Goal: Check status

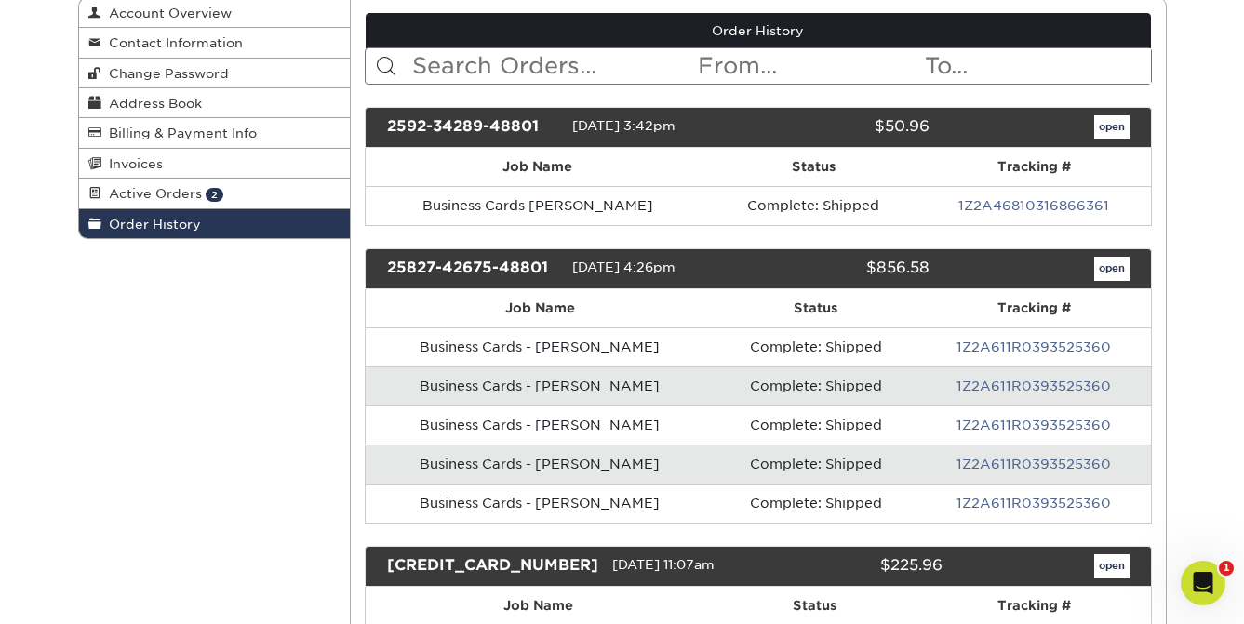
scroll to position [209, 0]
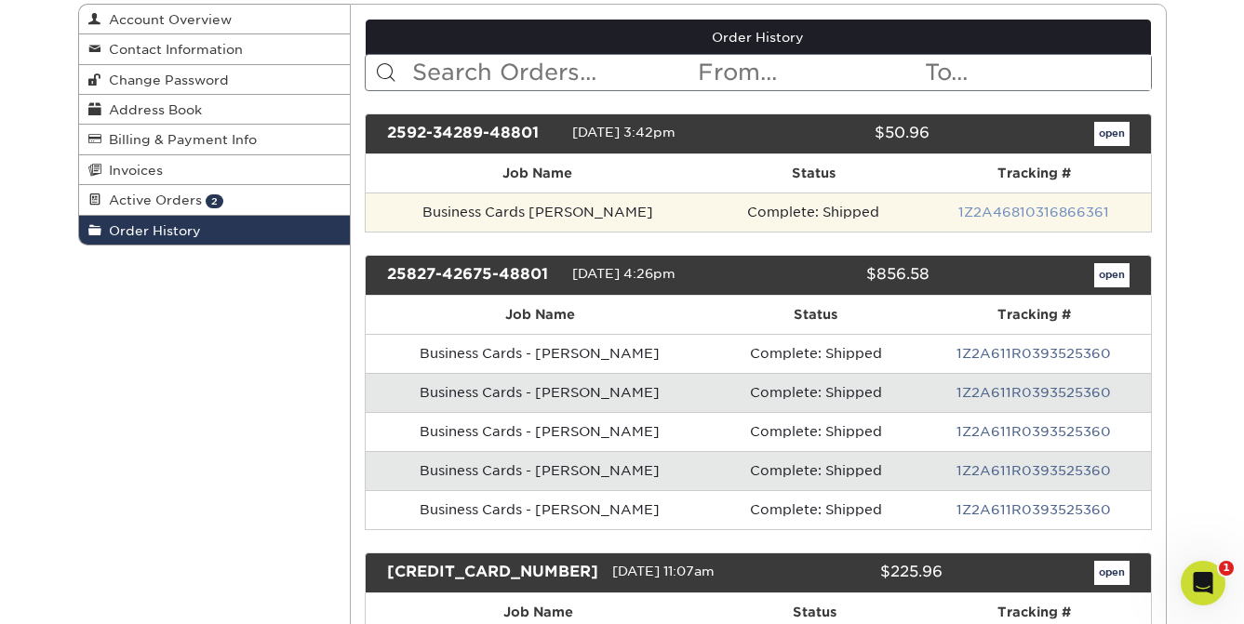
click at [1024, 214] on link "1Z2A46810316866361" at bounding box center [1033, 212] width 151 height 15
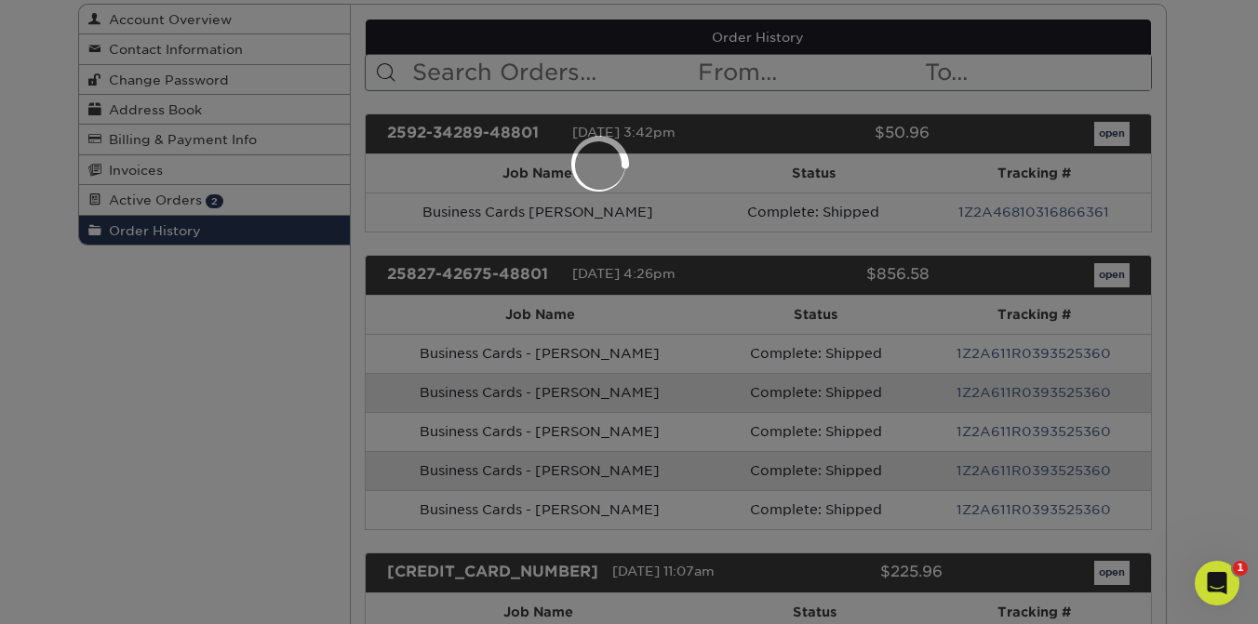
click at [1179, 284] on div at bounding box center [629, 312] width 1258 height 624
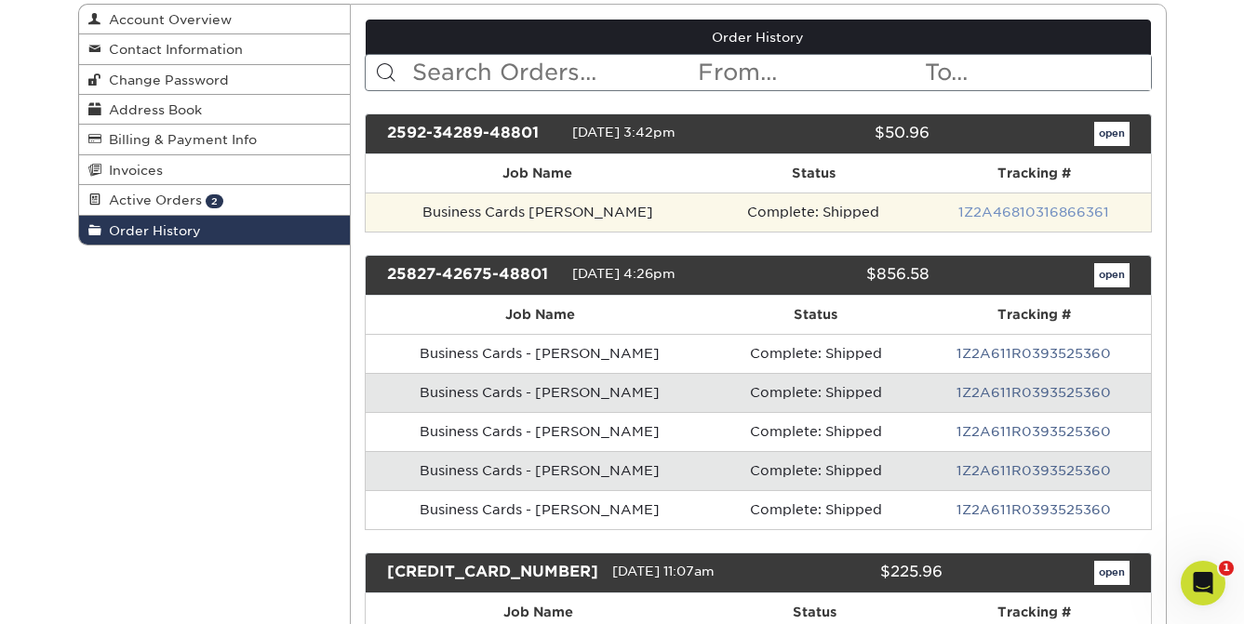
click at [1038, 213] on link "1Z2A46810316866361" at bounding box center [1033, 212] width 151 height 15
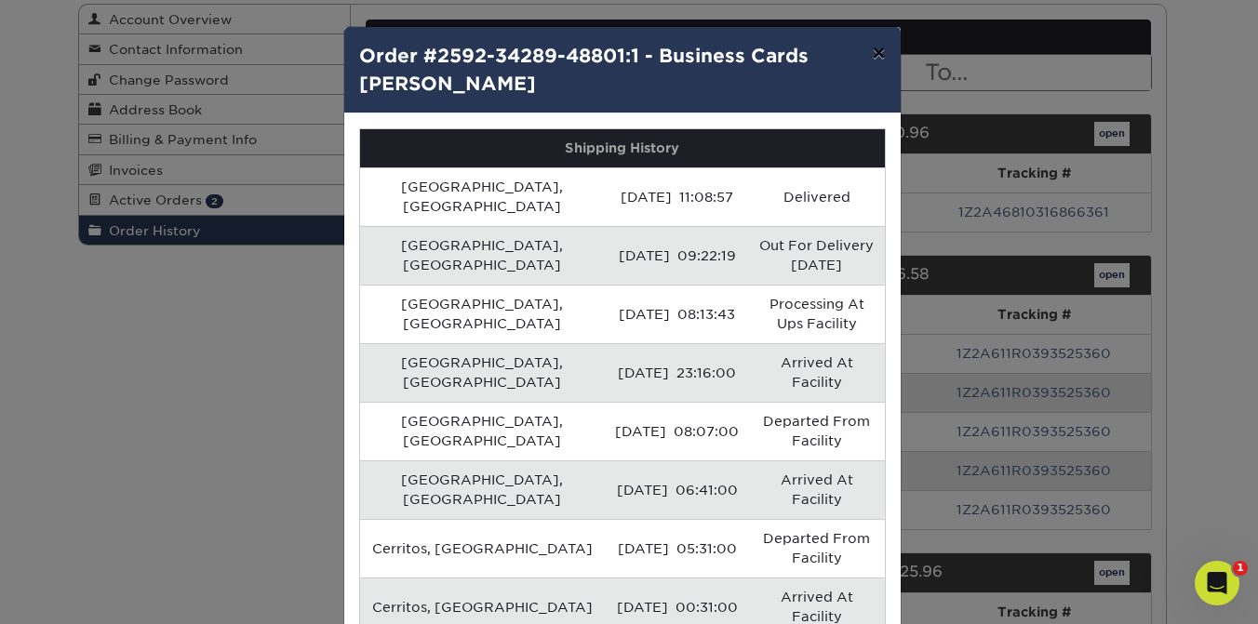
click at [875, 55] on button "×" at bounding box center [878, 53] width 43 height 52
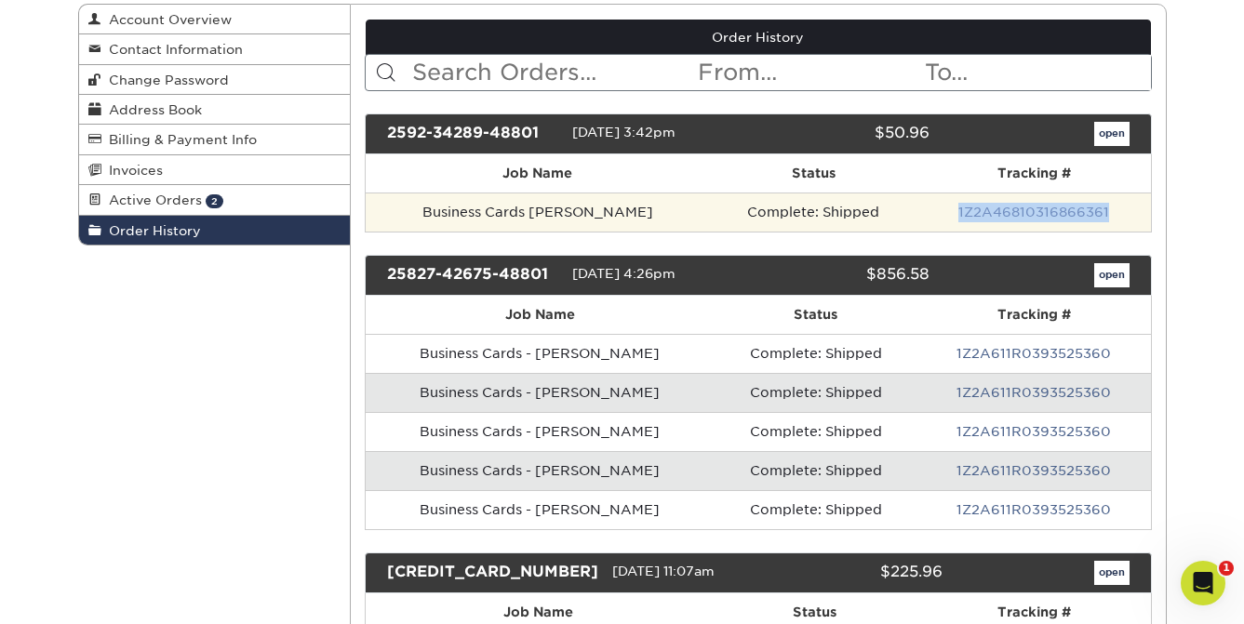
drag, startPoint x: 1124, startPoint y: 212, endPoint x: 956, endPoint y: 213, distance: 167.5
click at [956, 213] on td "1Z2A46810316866361" at bounding box center [1033, 212] width 233 height 39
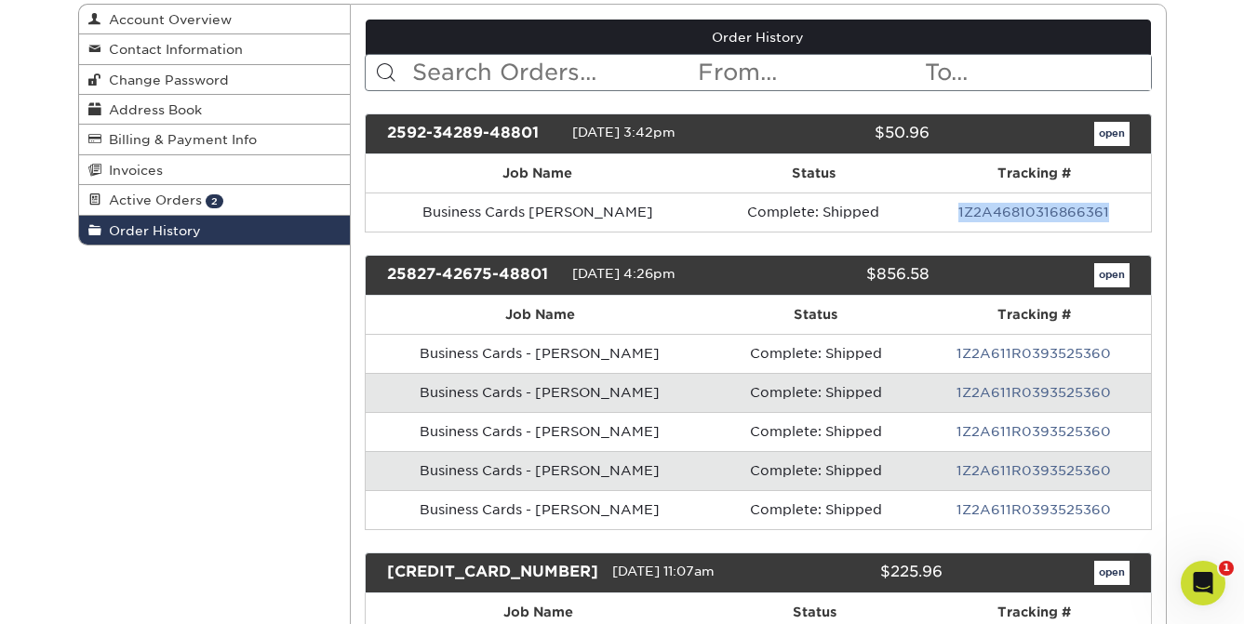
copy link "1Z2A46810316866361"
click at [1116, 275] on link "open" at bounding box center [1111, 275] width 35 height 24
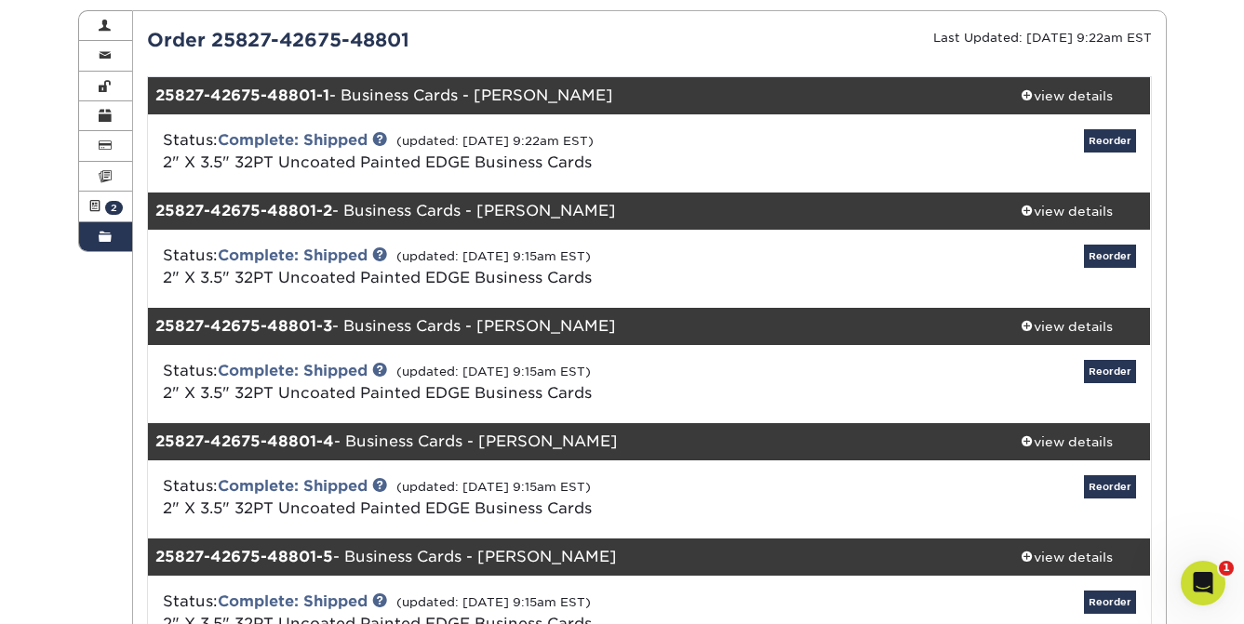
scroll to position [227, 0]
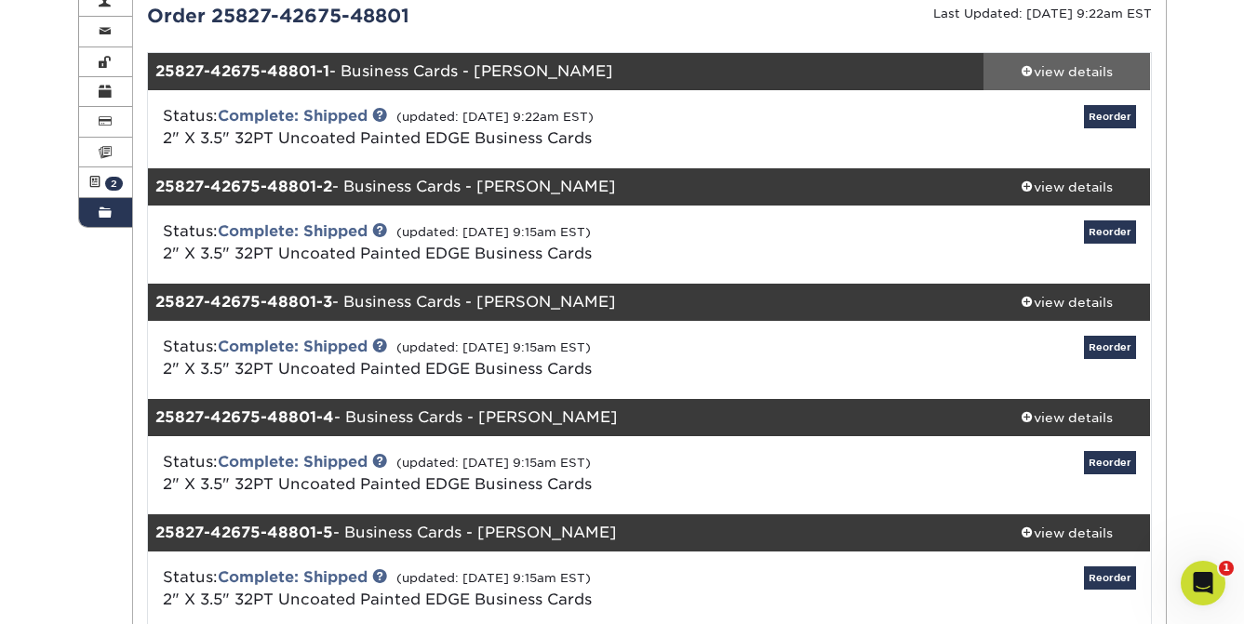
click at [1042, 73] on div "view details" at bounding box center [1066, 71] width 167 height 19
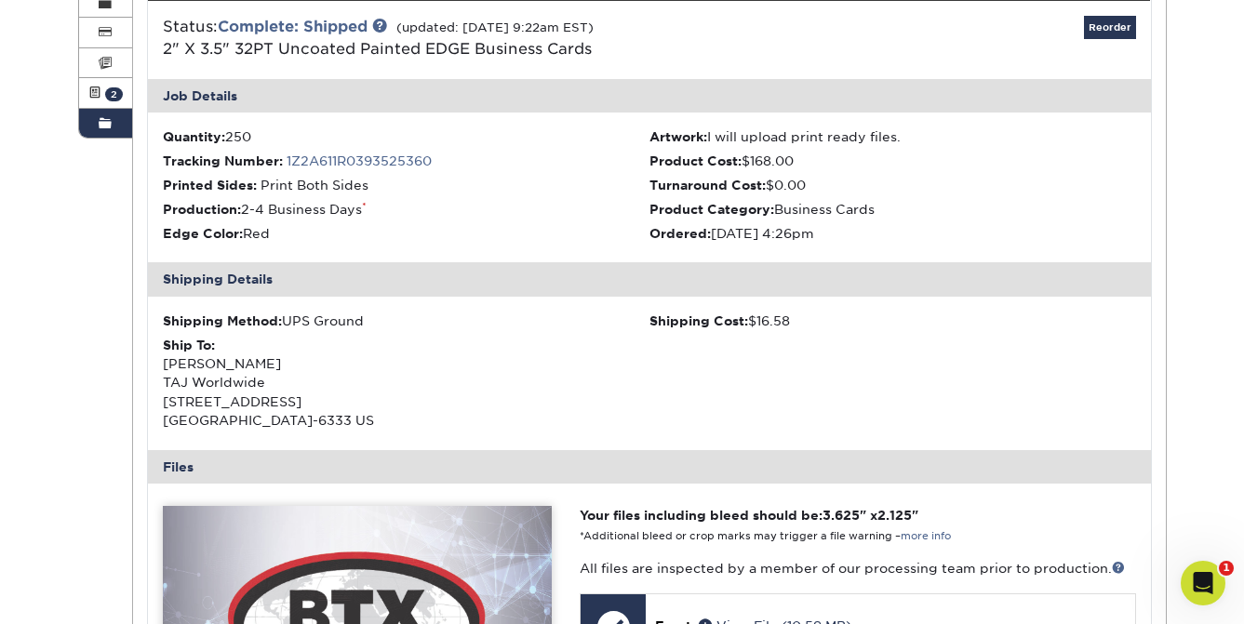
scroll to position [252, 0]
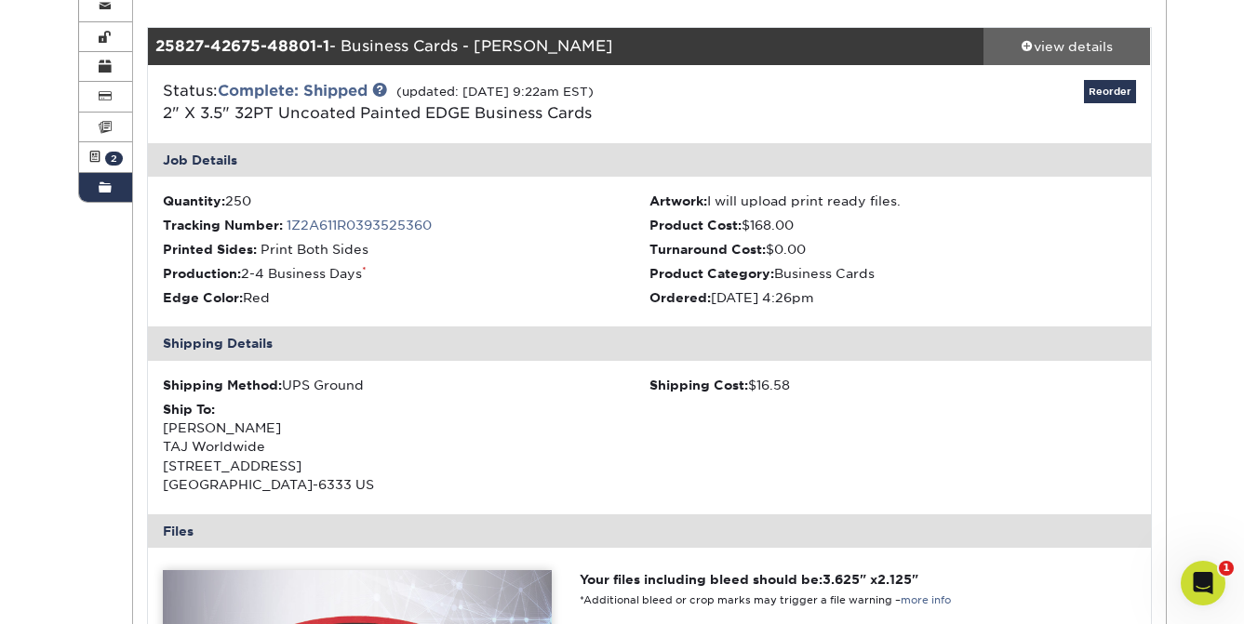
click at [1039, 46] on div "view details" at bounding box center [1066, 46] width 167 height 19
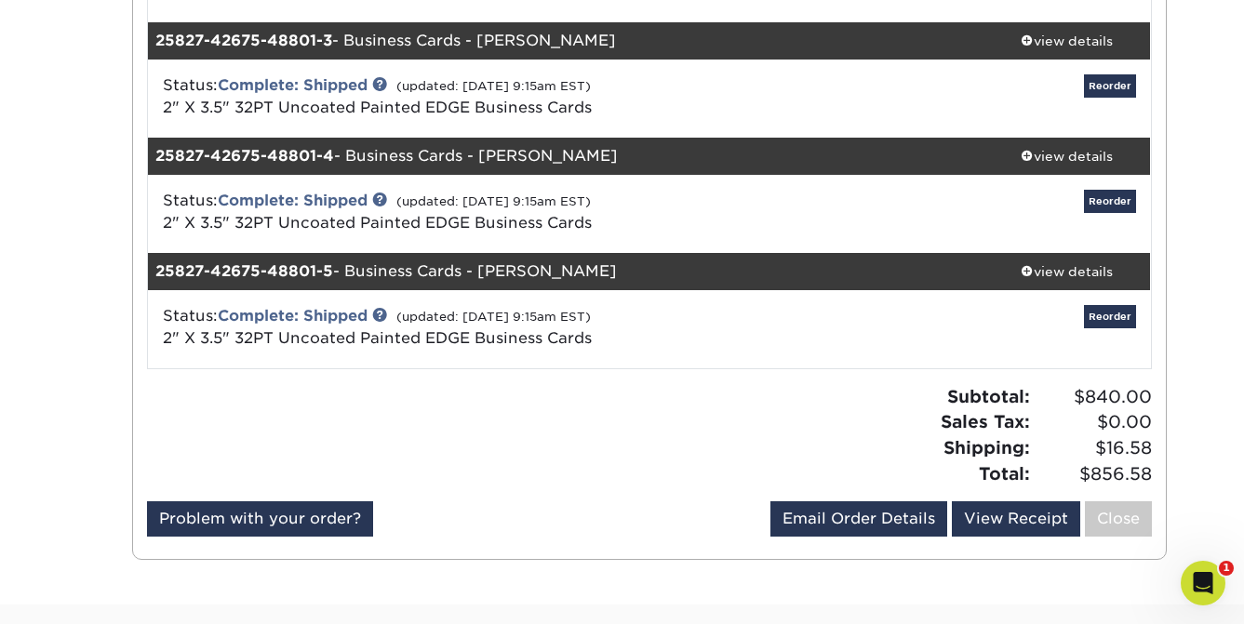
scroll to position [489, 0]
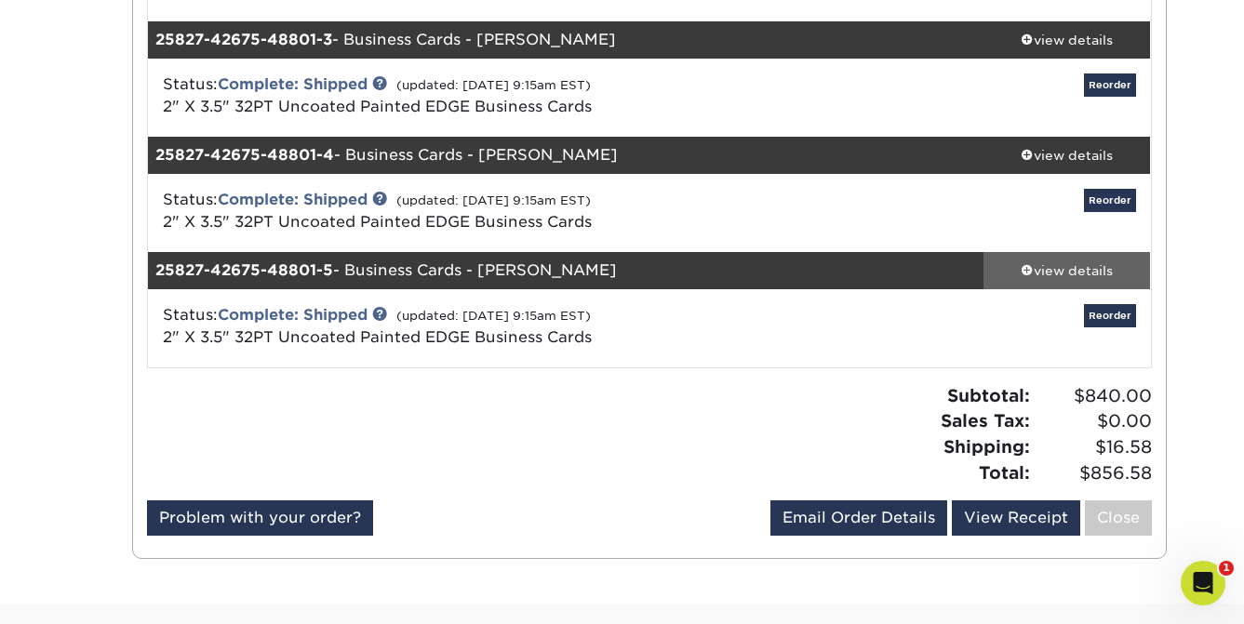
click at [1037, 270] on div "view details" at bounding box center [1066, 270] width 167 height 19
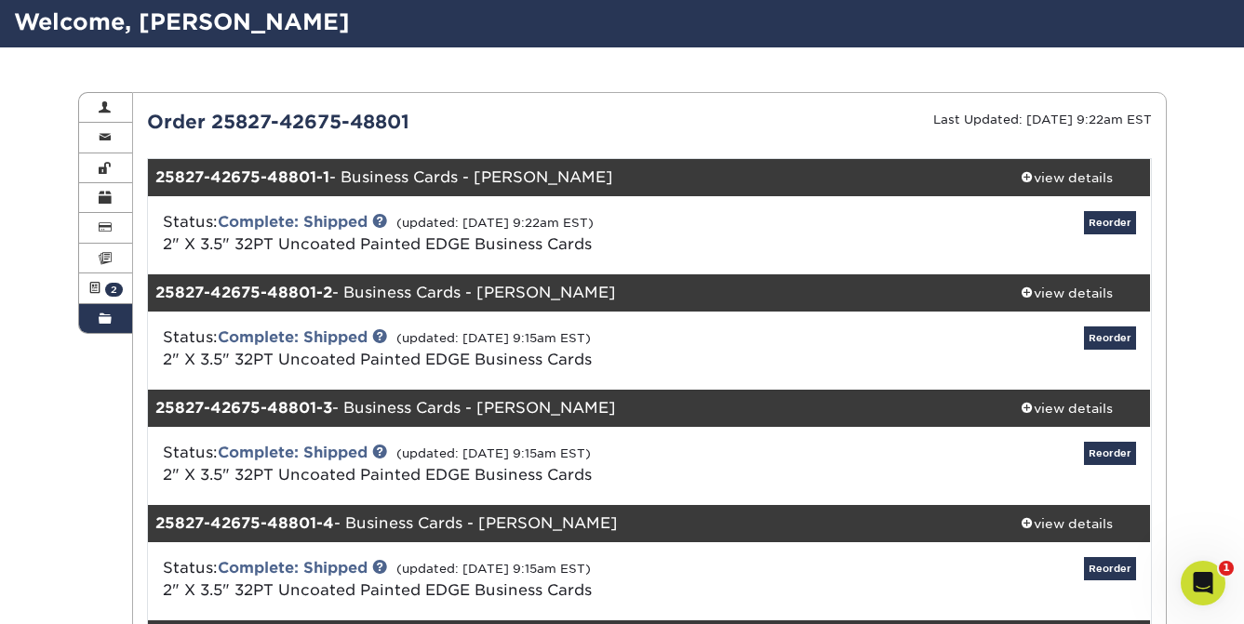
scroll to position [0, 0]
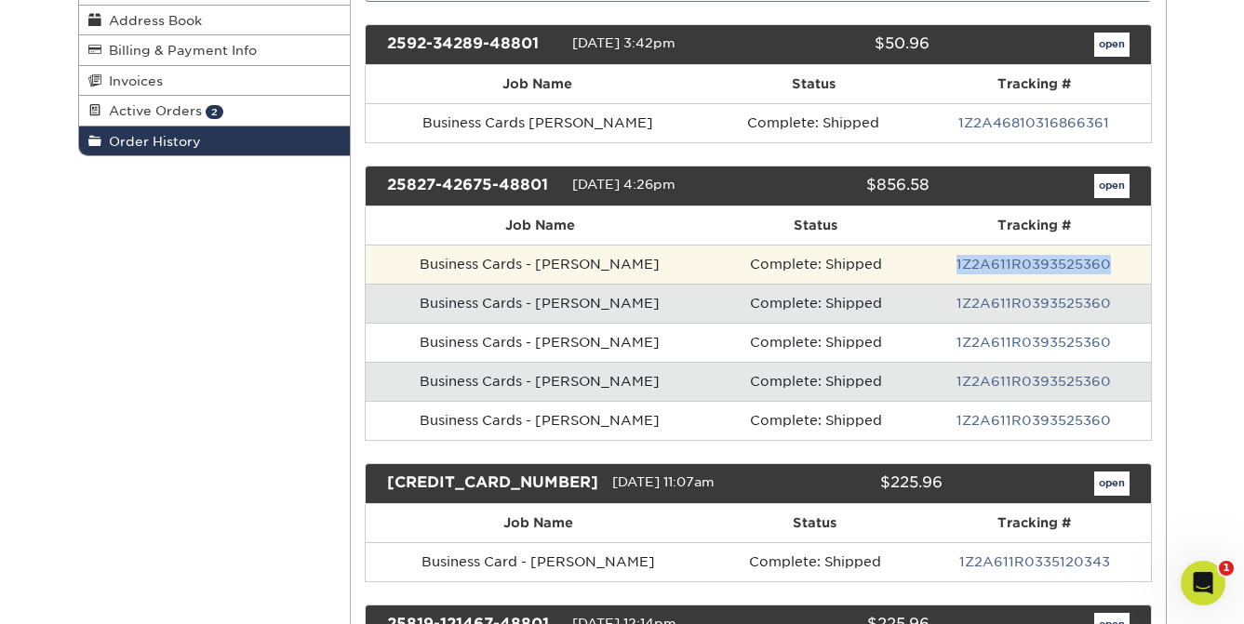
drag, startPoint x: 1114, startPoint y: 261, endPoint x: 954, endPoint y: 265, distance: 159.1
click at [954, 265] on td "1Z2A611R0393525360" at bounding box center [1033, 264] width 233 height 39
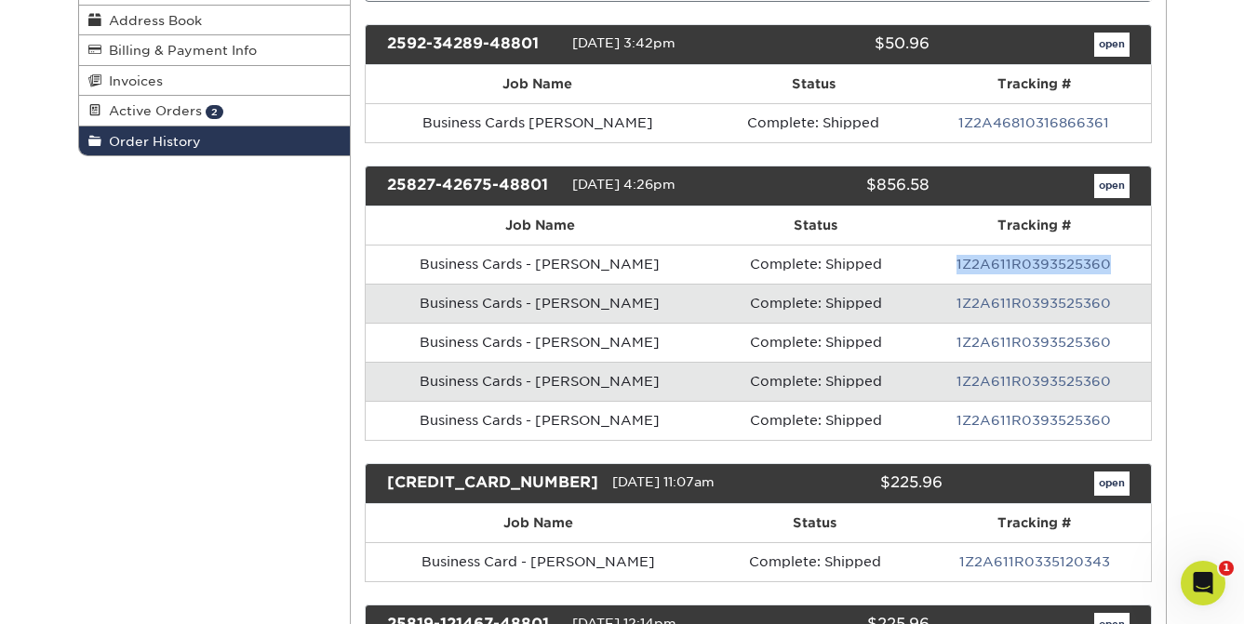
copy link "1Z2A611R0393525360"
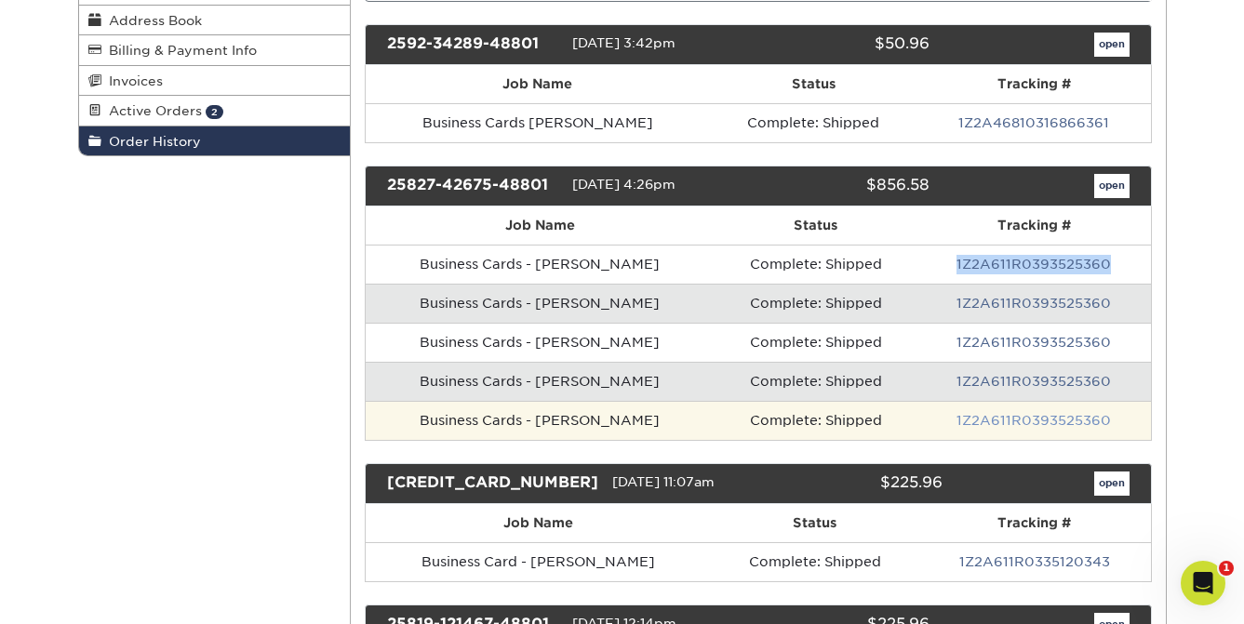
click at [1043, 420] on link "1Z2A611R0393525360" at bounding box center [1033, 420] width 154 height 15
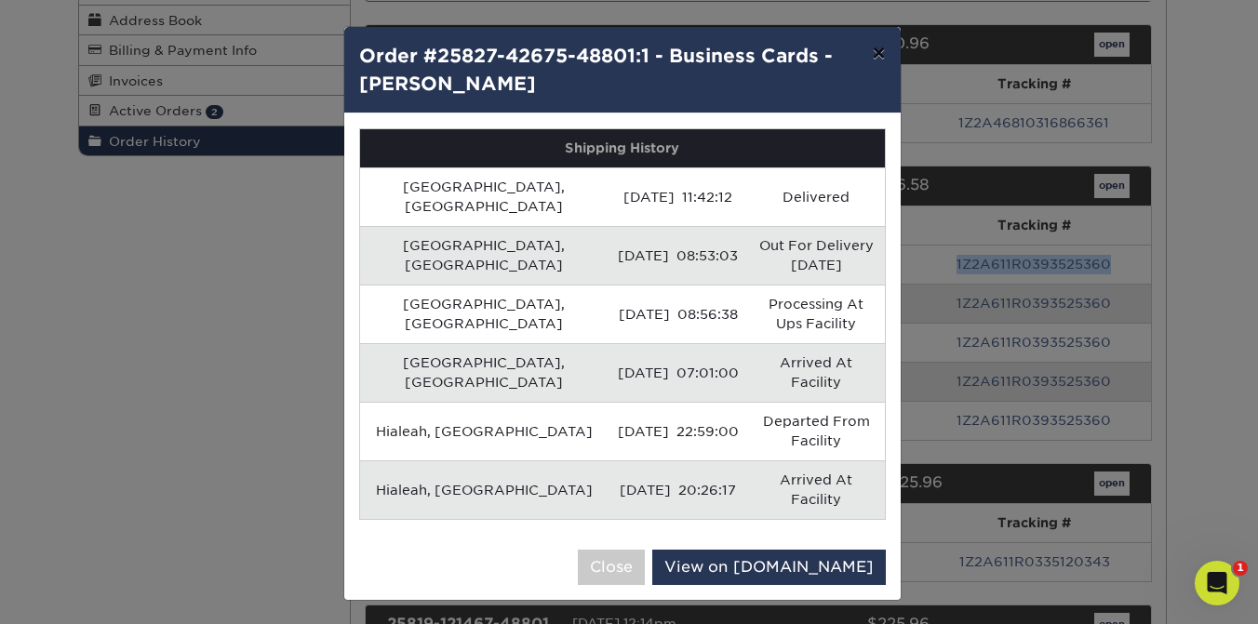
click at [881, 55] on button "×" at bounding box center [878, 53] width 43 height 52
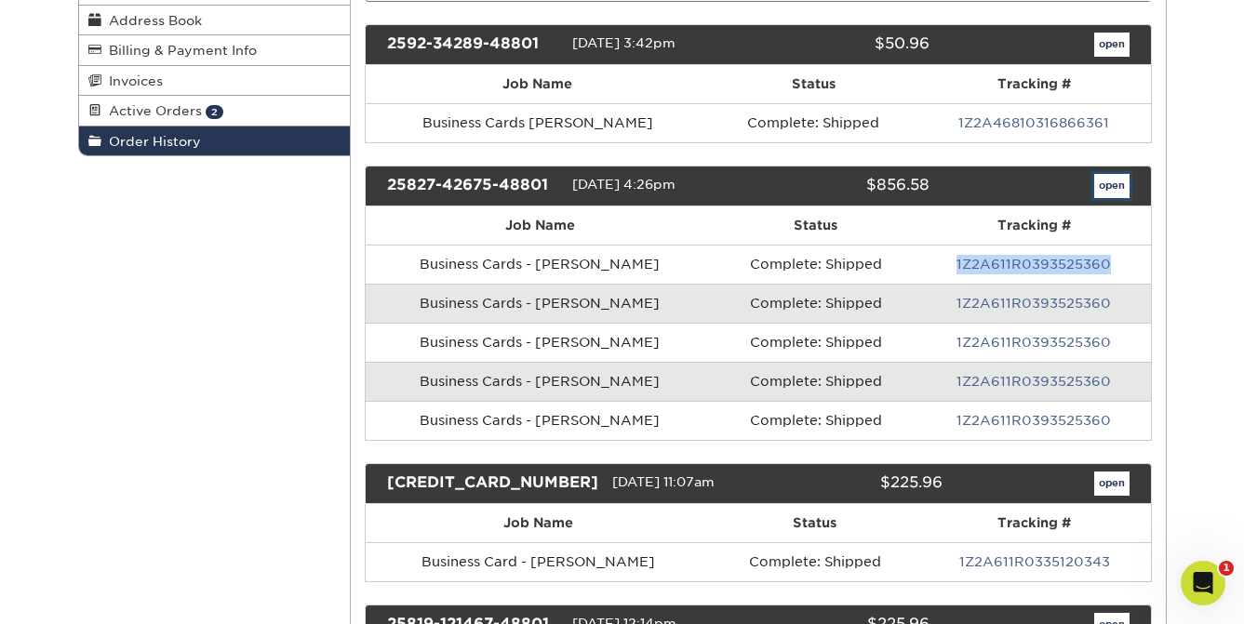
click at [1123, 184] on link "open" at bounding box center [1111, 186] width 35 height 24
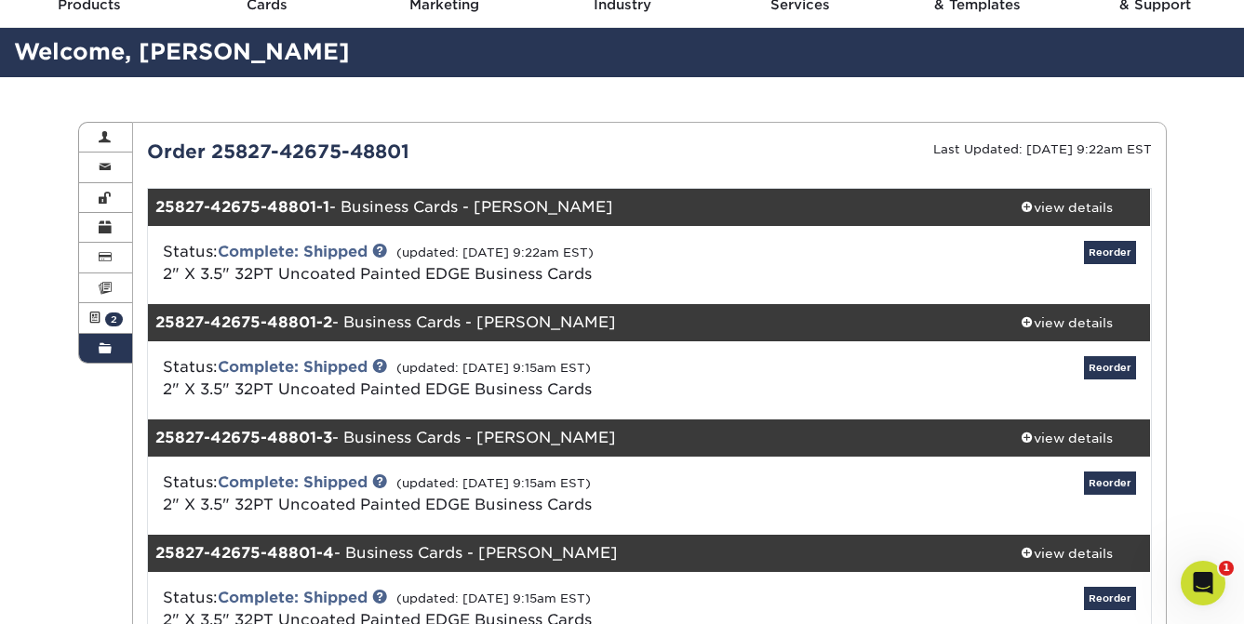
scroll to position [92, 0]
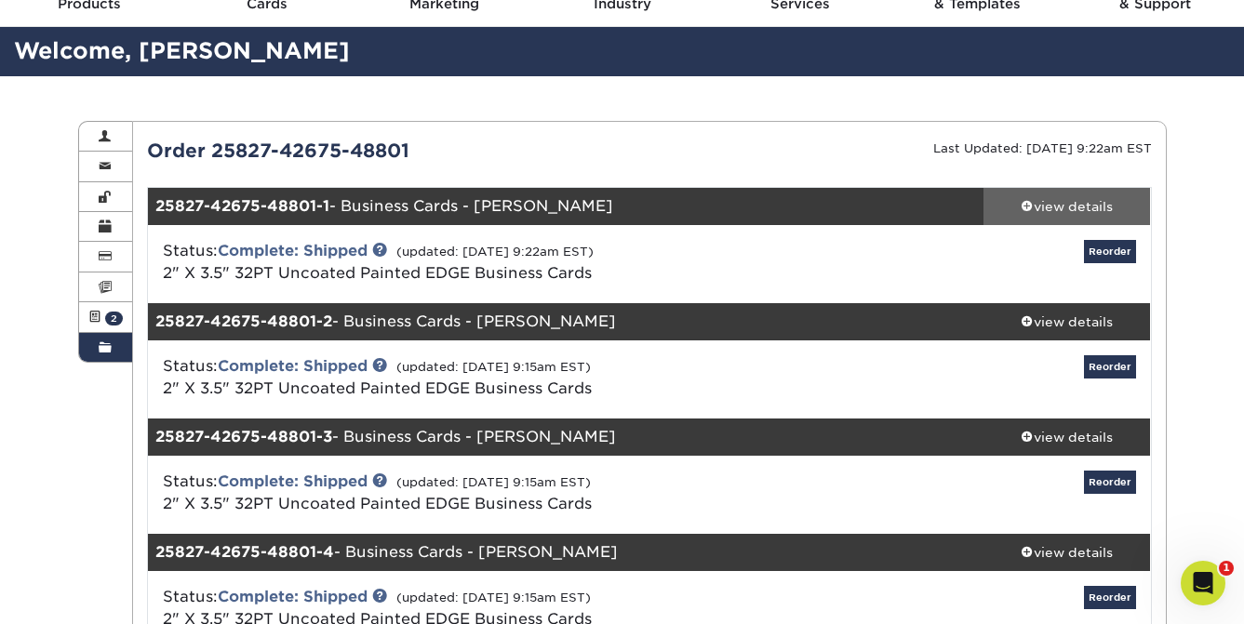
click at [1048, 202] on div "view details" at bounding box center [1066, 206] width 167 height 19
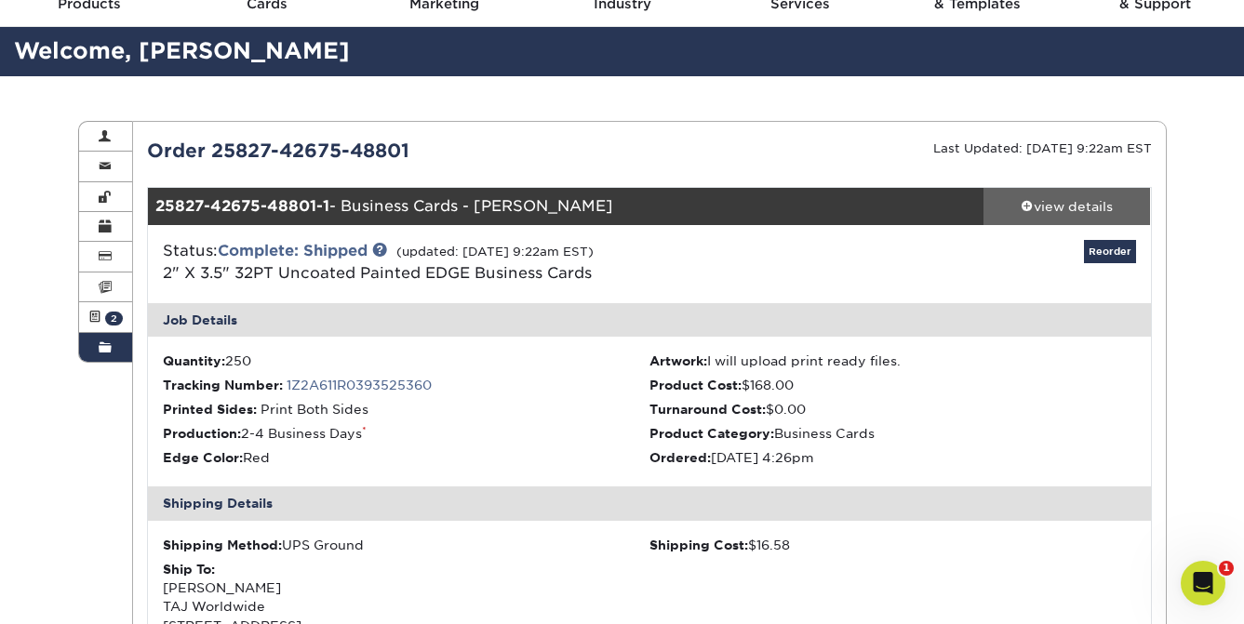
click at [1021, 205] on span at bounding box center [1027, 205] width 13 height 13
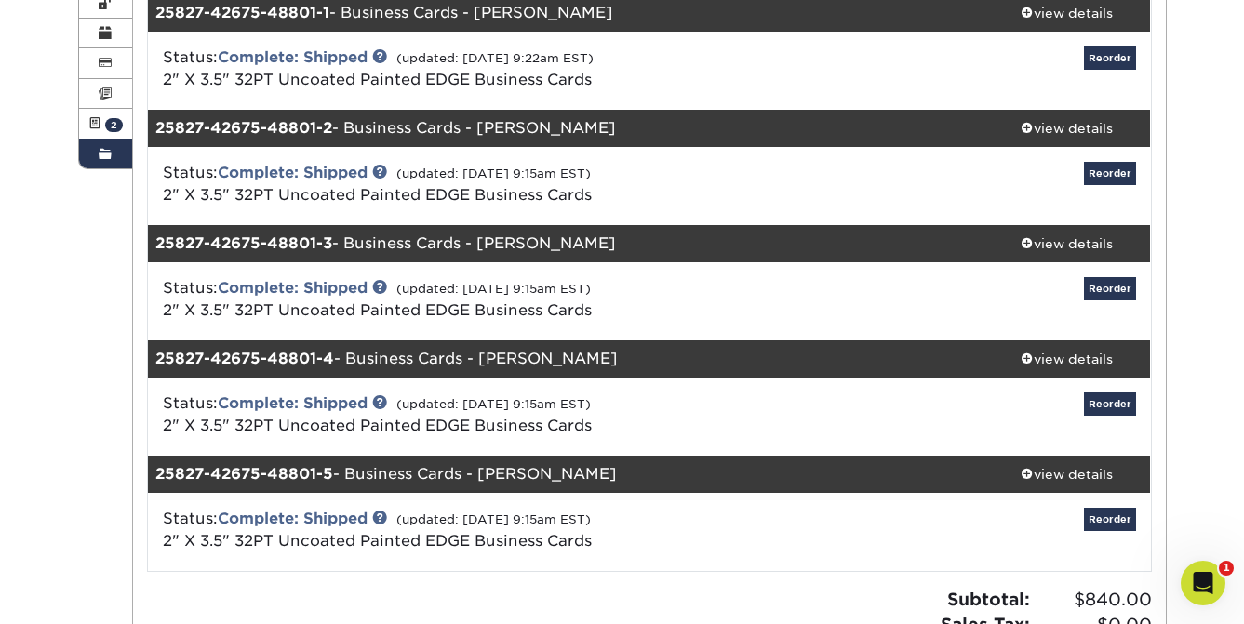
scroll to position [287, 0]
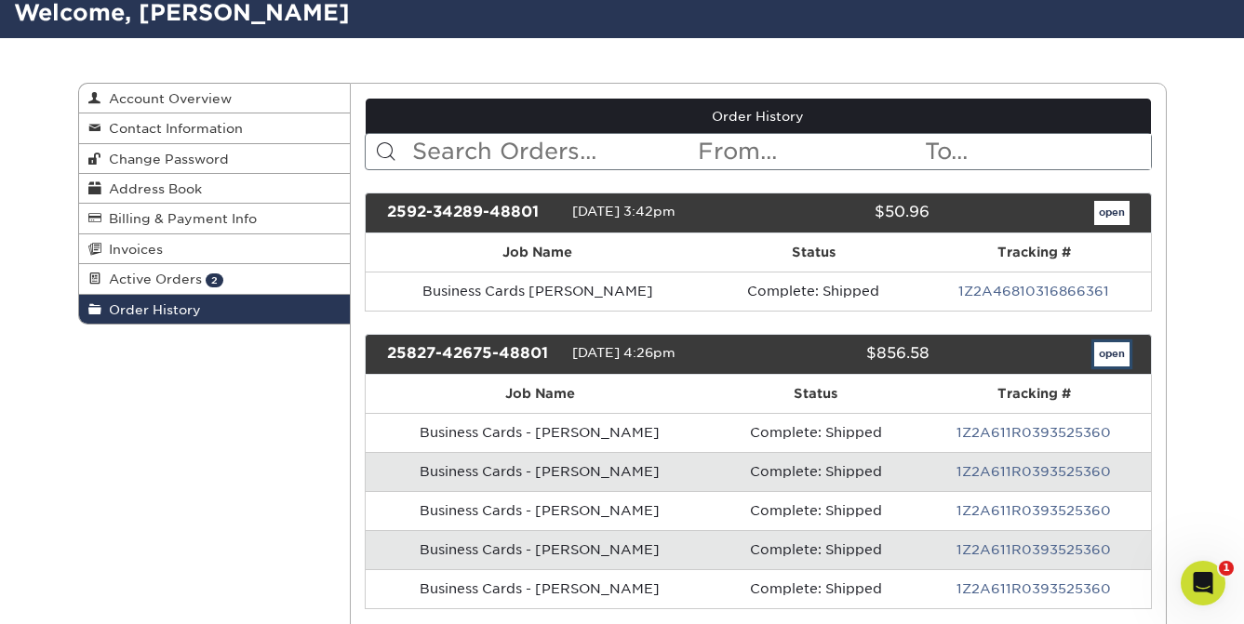
click at [1105, 351] on link "open" at bounding box center [1111, 354] width 35 height 24
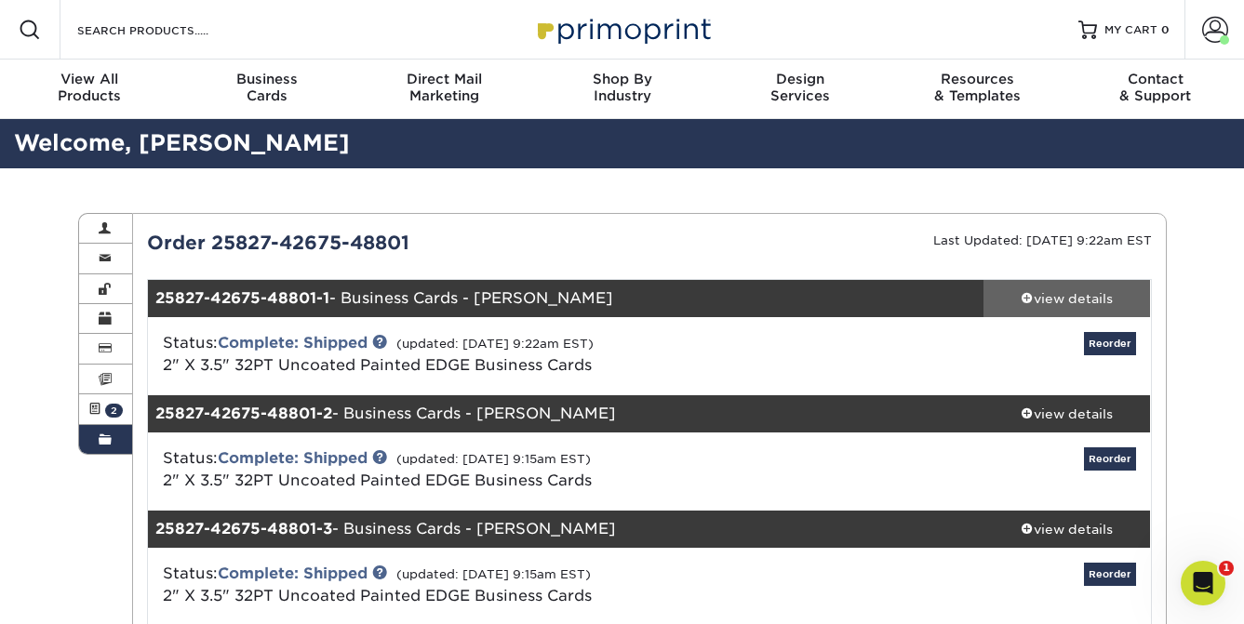
click at [1054, 301] on div "view details" at bounding box center [1066, 298] width 167 height 19
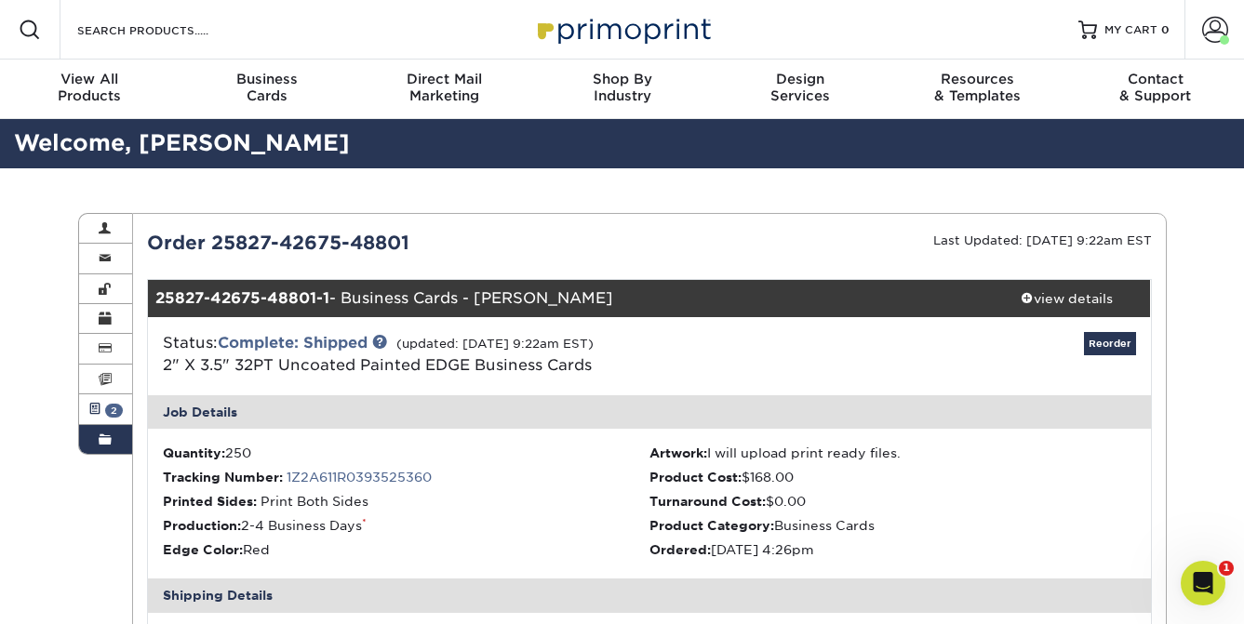
click at [111, 413] on span "2" at bounding box center [114, 411] width 18 height 14
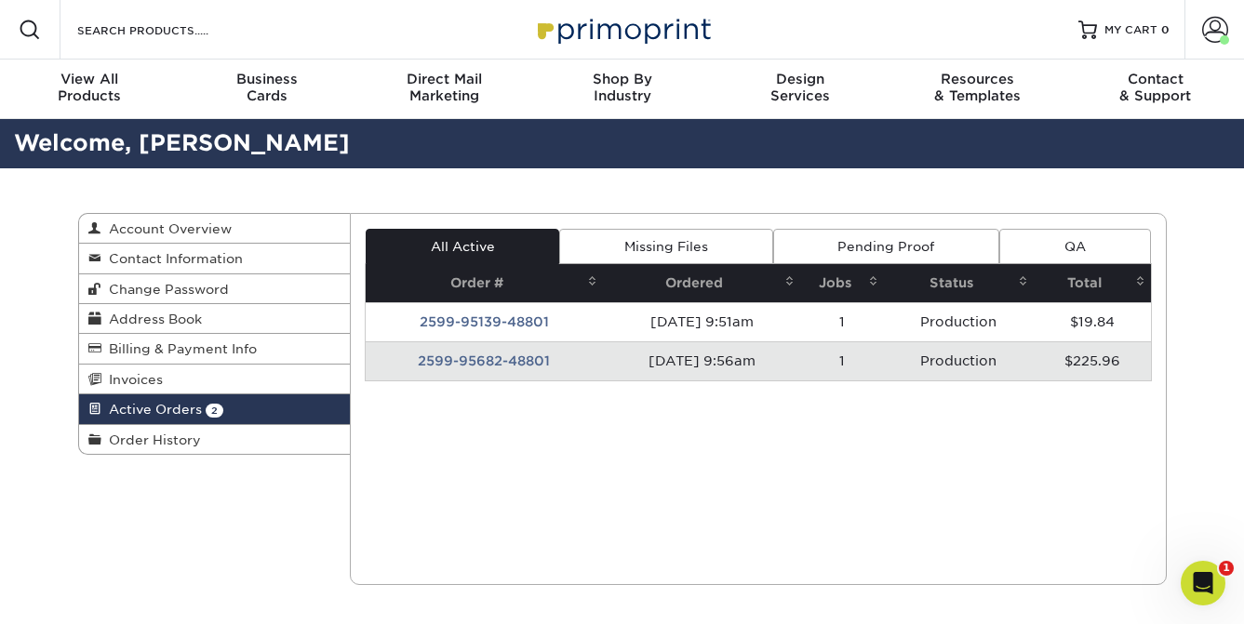
click at [454, 348] on td "2599-95682-48801" at bounding box center [484, 360] width 237 height 39
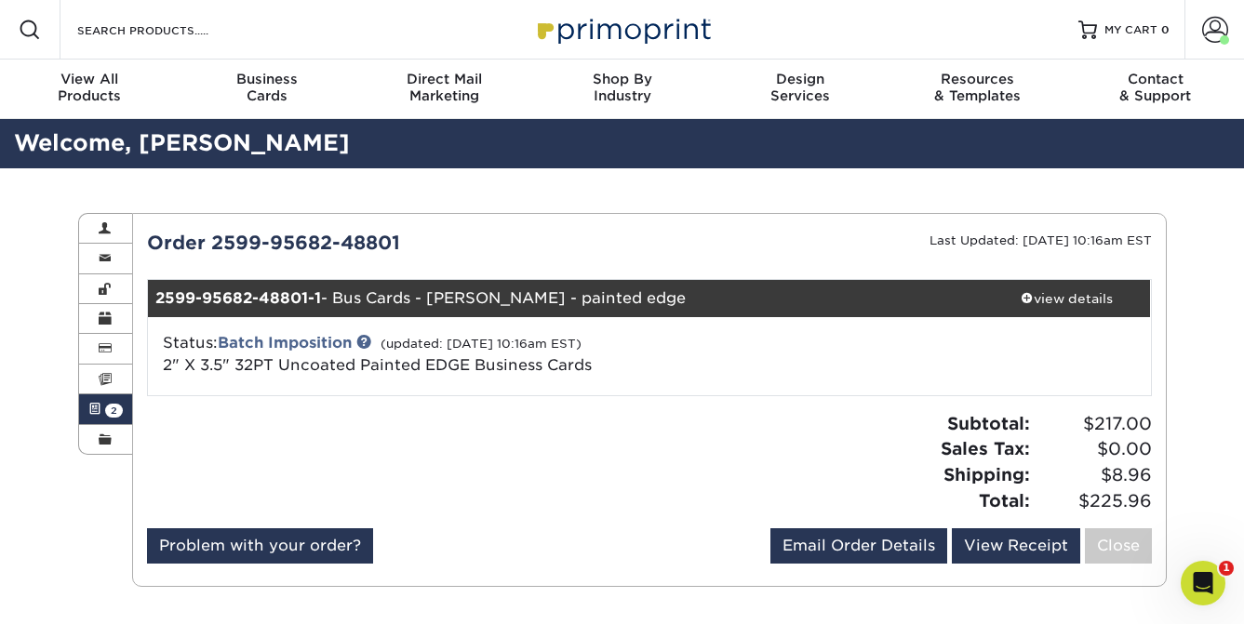
click at [110, 418] on span "2" at bounding box center [114, 411] width 18 height 14
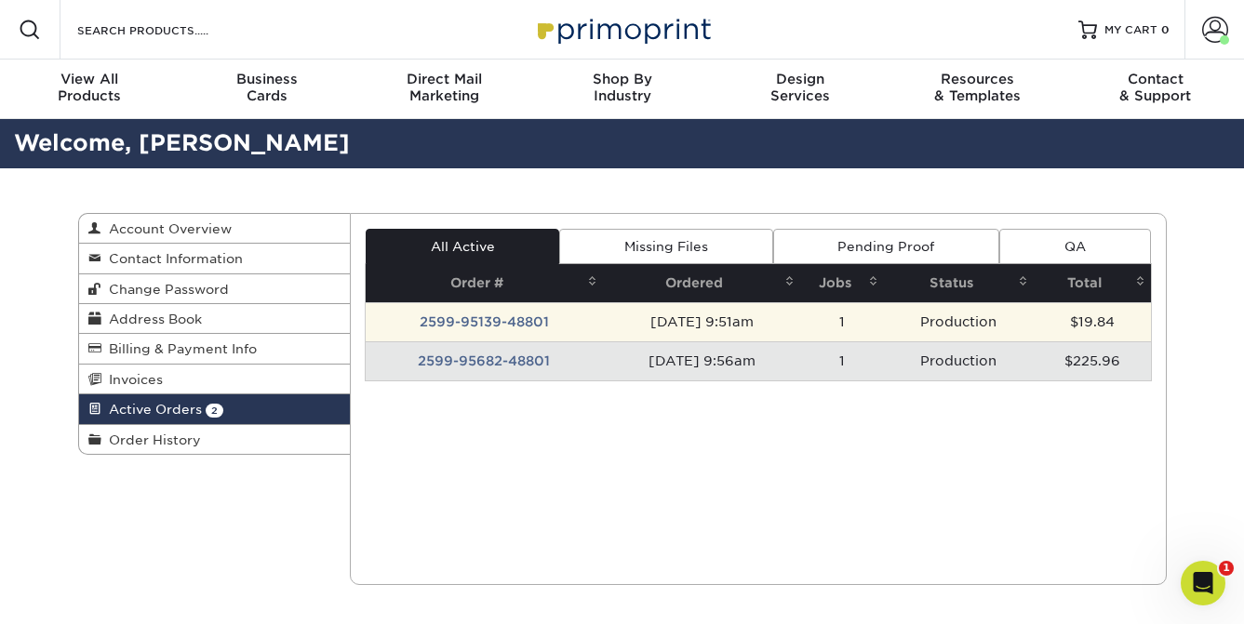
click at [489, 320] on td "2599-95139-48801" at bounding box center [484, 321] width 237 height 39
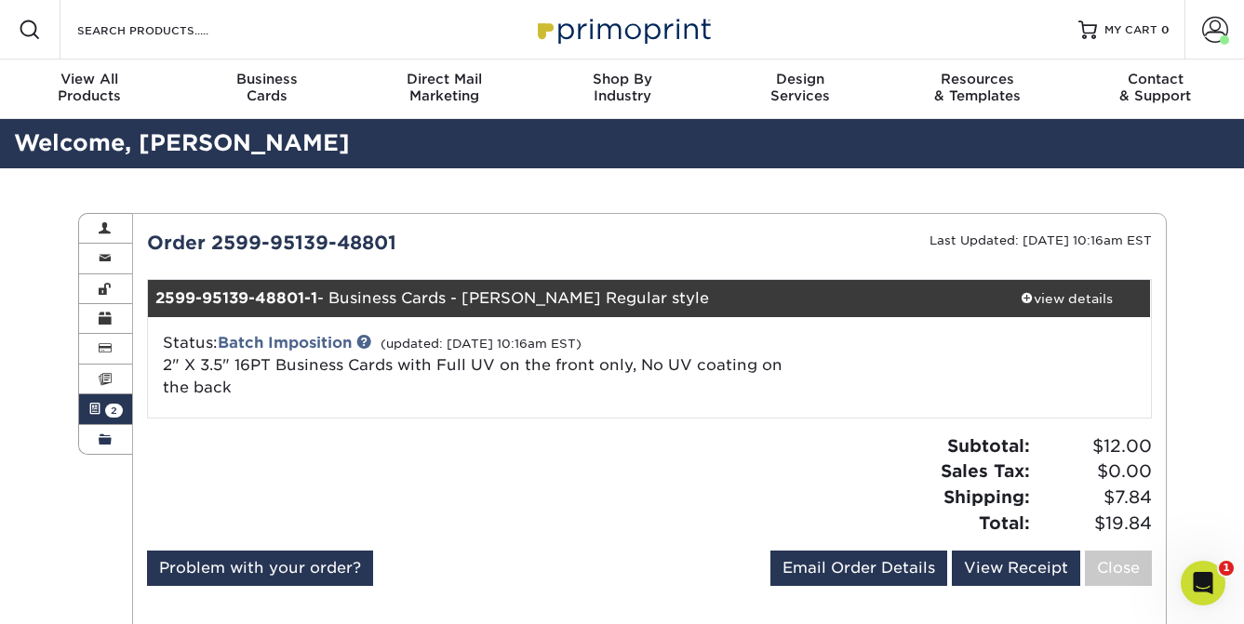
click at [102, 436] on span at bounding box center [105, 440] width 13 height 15
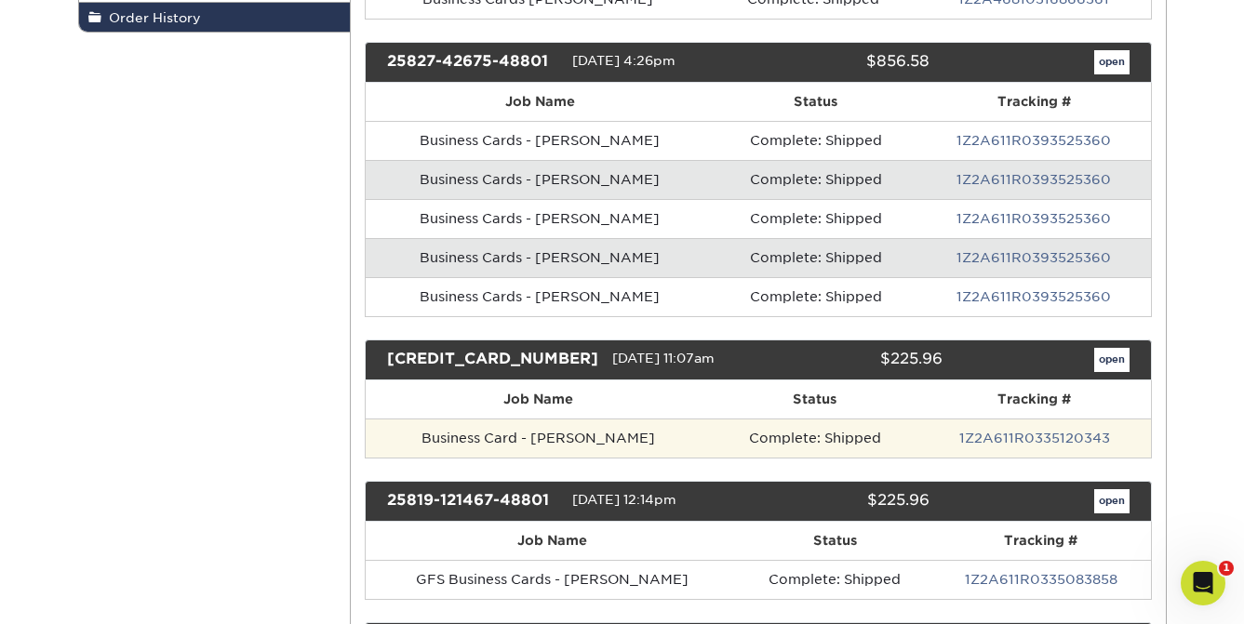
scroll to position [431, 0]
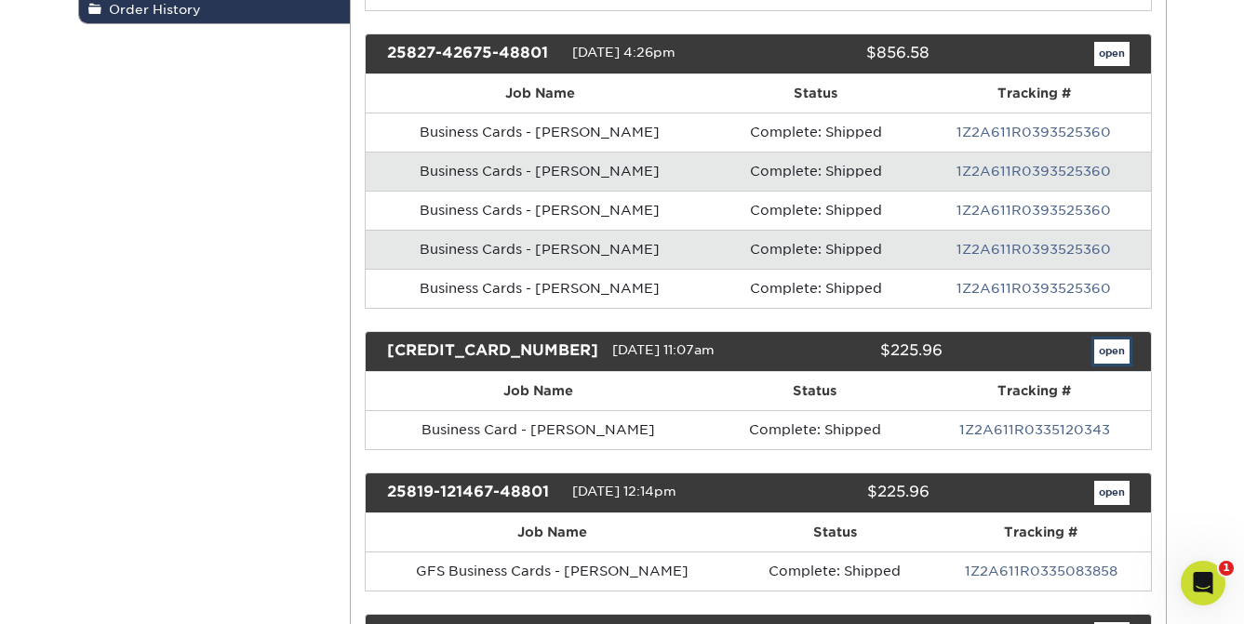
click at [1101, 352] on link "open" at bounding box center [1111, 352] width 35 height 24
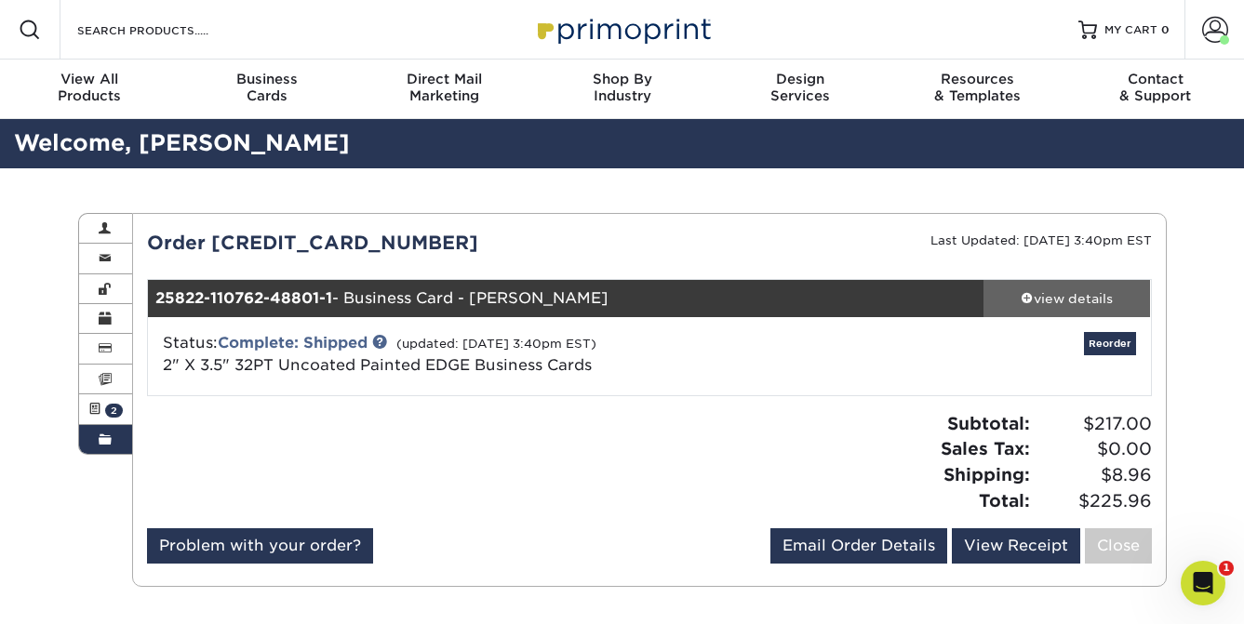
click at [1041, 300] on div "view details" at bounding box center [1066, 298] width 167 height 19
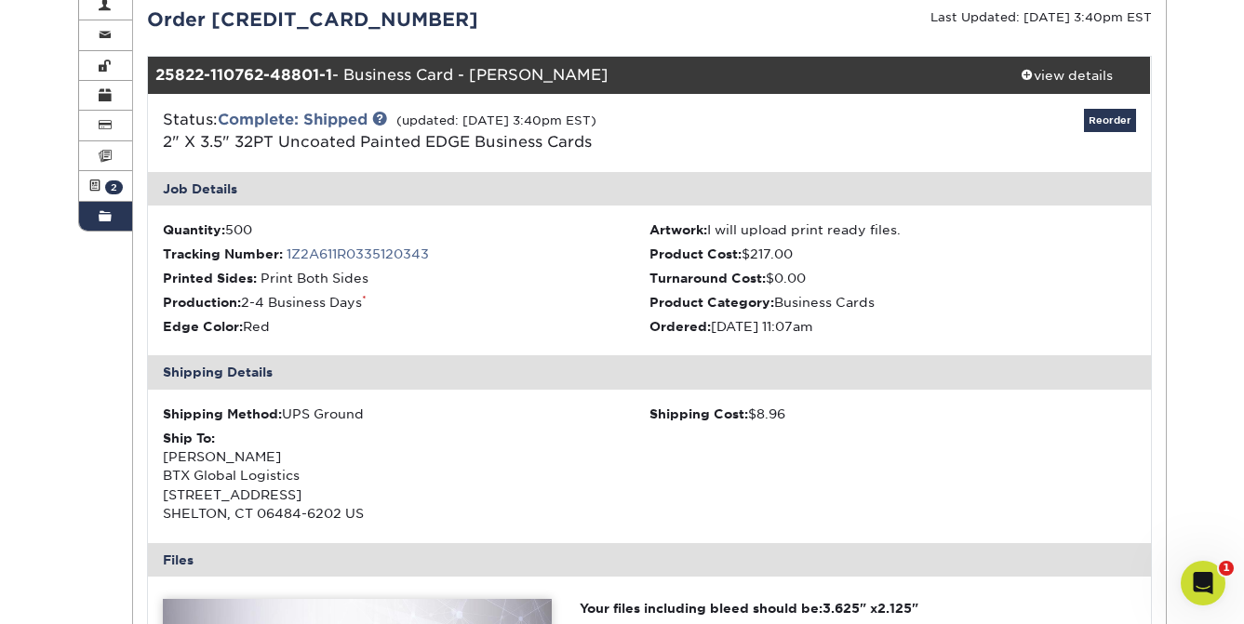
scroll to position [297, 0]
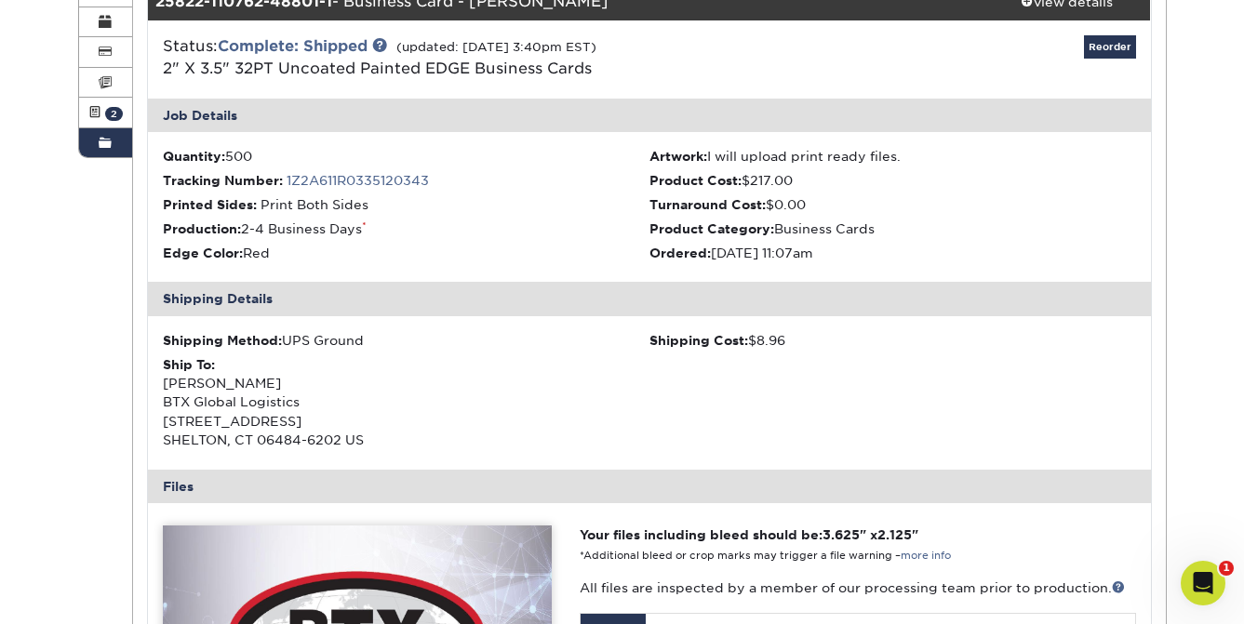
click at [571, 372] on div "Ship To: Kelly Scott BTX Global Logistics 12 COMMERCE DR SHELTON, CT 06484-6202…" at bounding box center [406, 402] width 487 height 95
